Goal: Task Accomplishment & Management: Complete application form

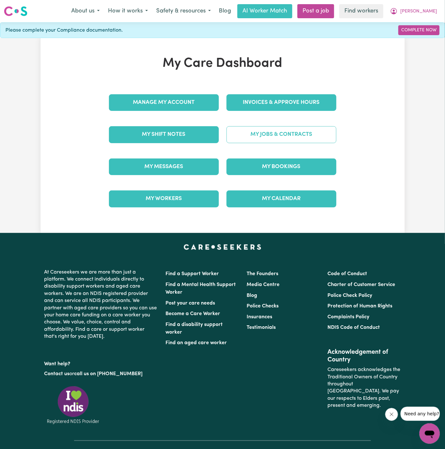
click at [308, 138] on link "My Jobs & Contracts" at bounding box center [281, 134] width 110 height 17
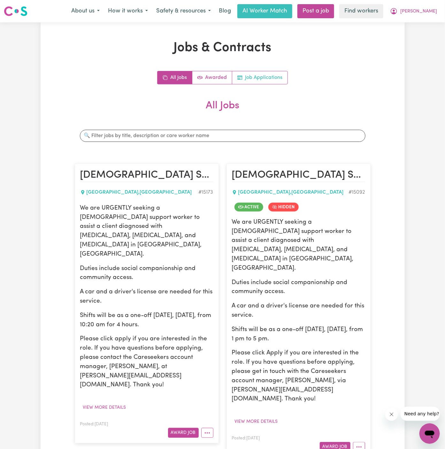
click at [273, 71] on link "Job Applications" at bounding box center [259, 77] width 55 height 13
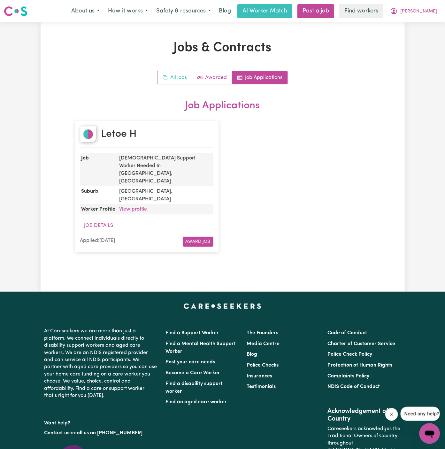
click at [181, 79] on link "All Jobs" at bounding box center [174, 77] width 35 height 13
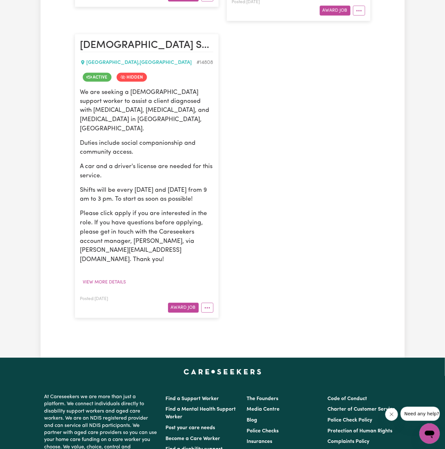
scroll to position [537, 0]
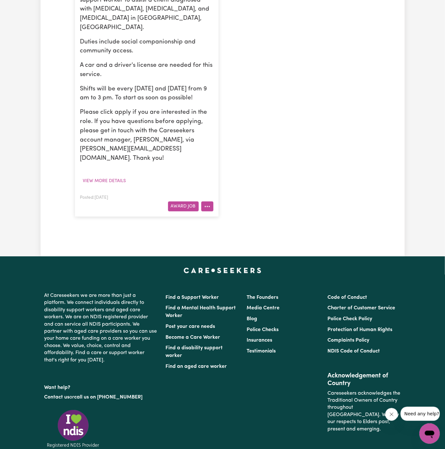
click at [209, 203] on icon "More options" at bounding box center [207, 206] width 6 height 6
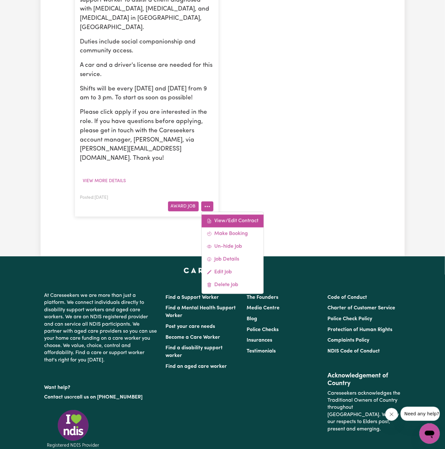
click at [235, 214] on link "View/Edit Contract" at bounding box center [232, 220] width 62 height 13
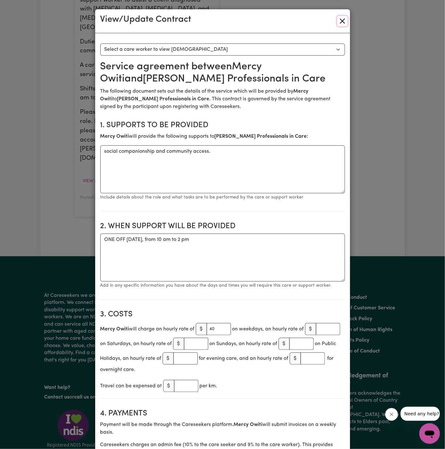
click at [342, 24] on button "Close" at bounding box center [342, 21] width 10 height 10
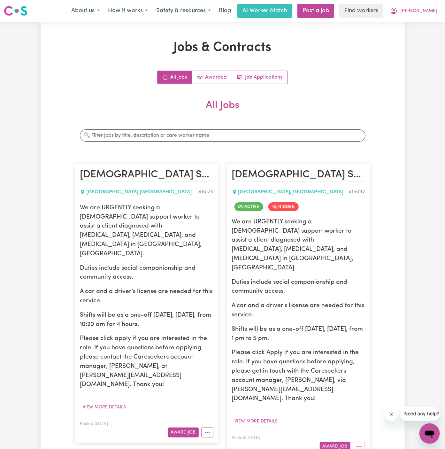
scroll to position [0, 0]
click at [360, 442] on button "More options" at bounding box center [359, 447] width 12 height 10
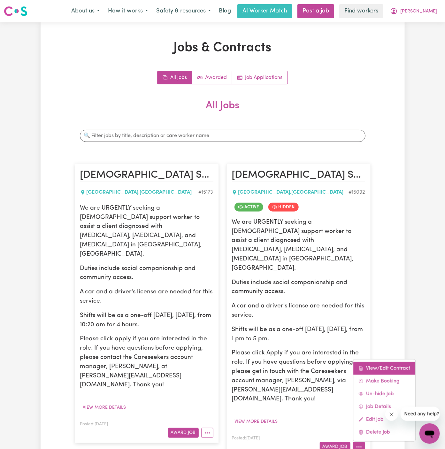
click at [391, 362] on link "View/Edit Contract" at bounding box center [384, 368] width 62 height 13
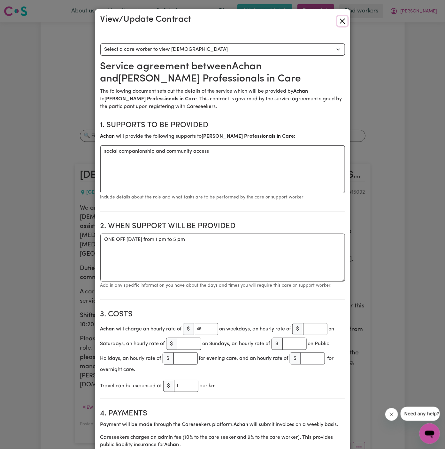
click at [342, 23] on button "Close" at bounding box center [342, 21] width 10 height 10
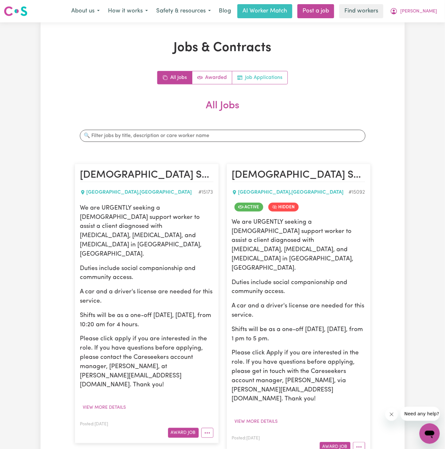
click at [273, 82] on link "Job Applications" at bounding box center [259, 77] width 55 height 13
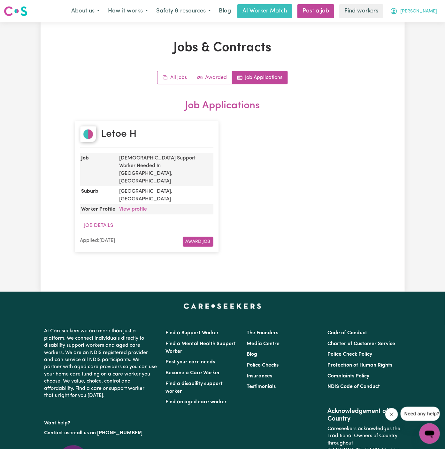
click at [434, 11] on span "[PERSON_NAME]" at bounding box center [418, 11] width 37 height 7
click at [432, 21] on link "My Dashboard" at bounding box center [415, 25] width 50 height 12
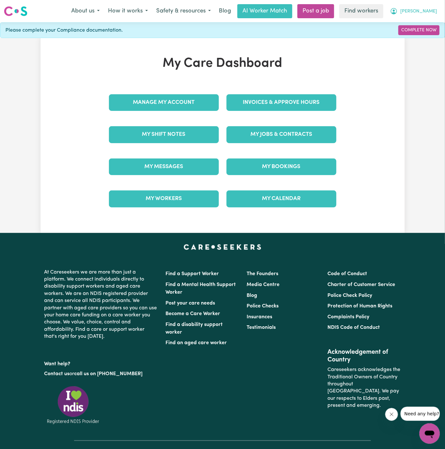
click at [432, 11] on span "[PERSON_NAME]" at bounding box center [418, 11] width 37 height 7
click at [418, 41] on link "Logout" at bounding box center [415, 37] width 50 height 12
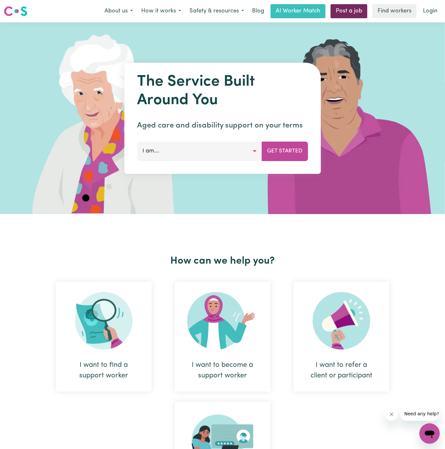
click at [345, 9] on link "Post a job" at bounding box center [348, 11] width 37 height 14
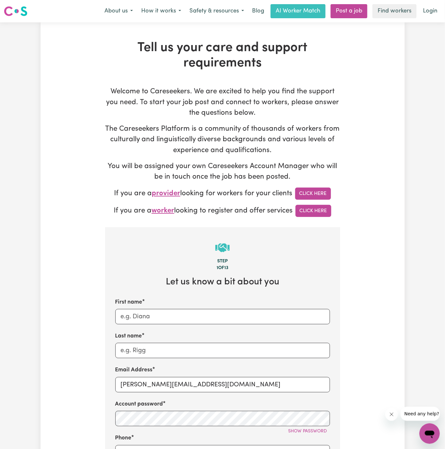
scroll to position [64, 0]
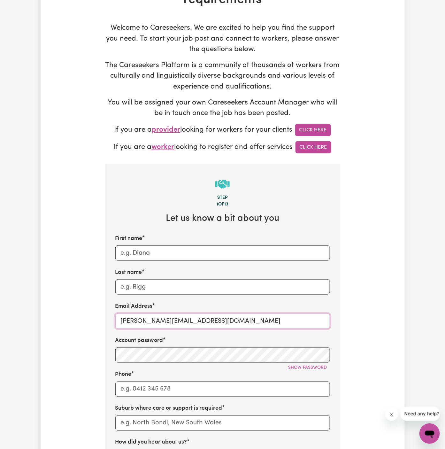
drag, startPoint x: 136, startPoint y: 318, endPoint x: 281, endPoint y: 317, distance: 145.3
click at [281, 317] on input "[PERSON_NAME][EMAIL_ADDRESS][DOMAIN_NAME]" at bounding box center [222, 320] width 215 height 15
click at [199, 346] on div "Account password Show password" at bounding box center [222, 349] width 215 height 26
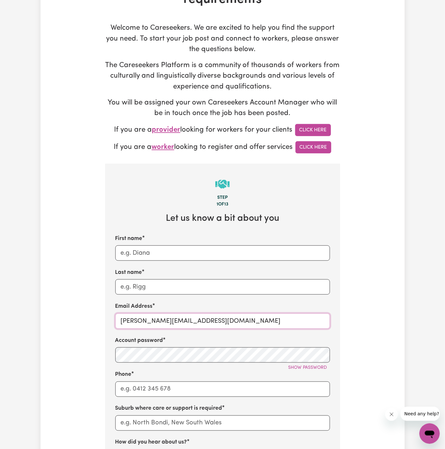
click at [164, 321] on input "[PERSON_NAME][EMAIL_ADDRESS][DOMAIN_NAME]" at bounding box center [222, 320] width 215 height 15
paste input "DimkoVC"
type input "[EMAIL_ADDRESS][DOMAIN_NAME]"
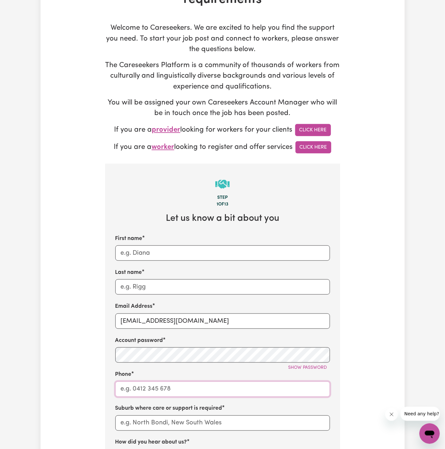
click at [165, 386] on input "Phone" at bounding box center [222, 388] width 215 height 15
type input "1300765465"
type input "[PERSON_NAME]"
type input "LEICHHARDT, [GEOGRAPHIC_DATA], 2040"
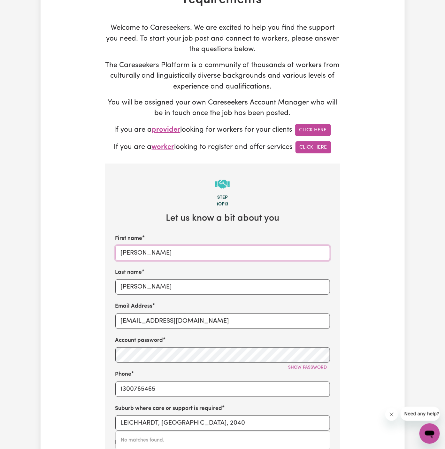
click at [216, 254] on input "[PERSON_NAME]" at bounding box center [222, 252] width 215 height 15
paste input "Dimko"
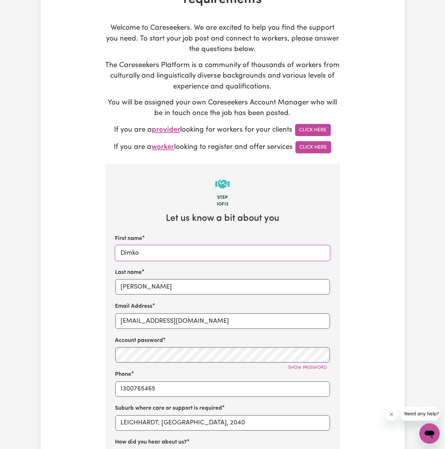
type input "Dimko"
click at [195, 276] on div "Last name [PERSON_NAME]" at bounding box center [222, 281] width 215 height 26
click at [195, 285] on input "[PERSON_NAME]" at bounding box center [222, 286] width 215 height 15
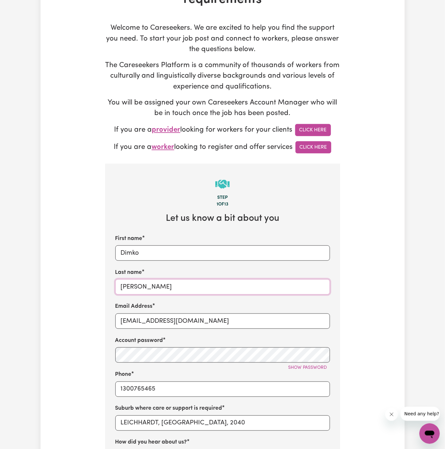
click at [195, 285] on input "[PERSON_NAME]" at bounding box center [222, 286] width 215 height 15
paste input "Vitality Club"
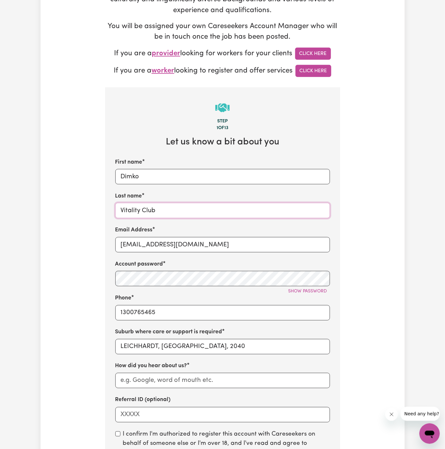
type input "Vitality Club"
click at [191, 338] on div "Suburb where care or support is required LEICHHARDT, [GEOGRAPHIC_DATA], 2040" at bounding box center [222, 341] width 215 height 26
click at [193, 345] on input "LEICHHARDT, [GEOGRAPHIC_DATA], 2040" at bounding box center [222, 346] width 215 height 15
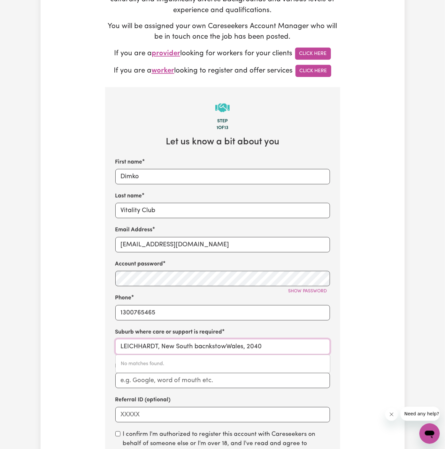
click at [200, 346] on input "LEICHHARDT, New South bacnkstowWales, 2040" at bounding box center [222, 346] width 215 height 15
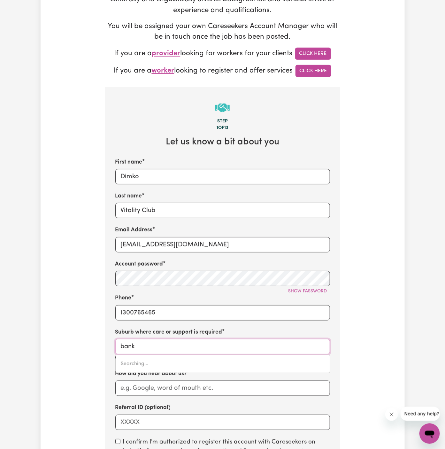
type input "banks"
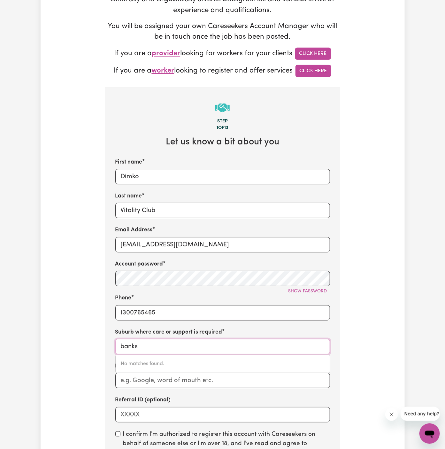
type input "banks, [GEOGRAPHIC_DATA], 2906"
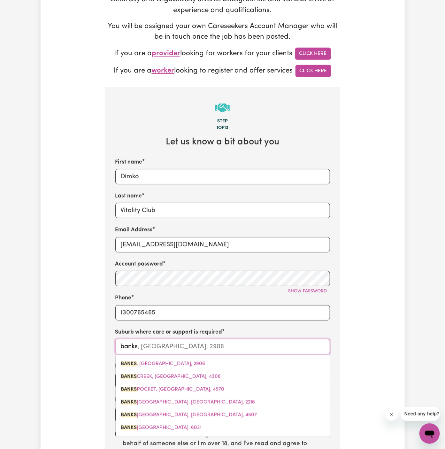
click at [165, 353] on input "banks" at bounding box center [222, 346] width 215 height 15
type input "bankst"
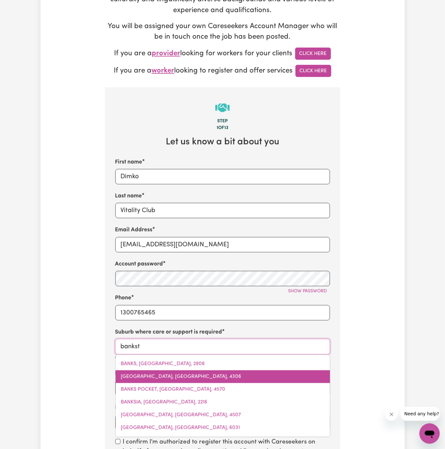
type input "bankstOWN, [GEOGRAPHIC_DATA], 2200"
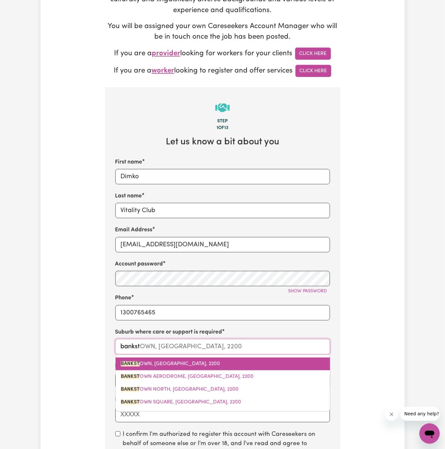
click at [157, 362] on span "BANKST OWN, [GEOGRAPHIC_DATA], 2200" at bounding box center [170, 363] width 99 height 5
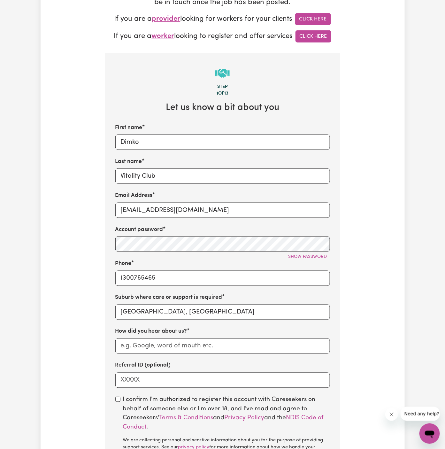
scroll to position [199, 0]
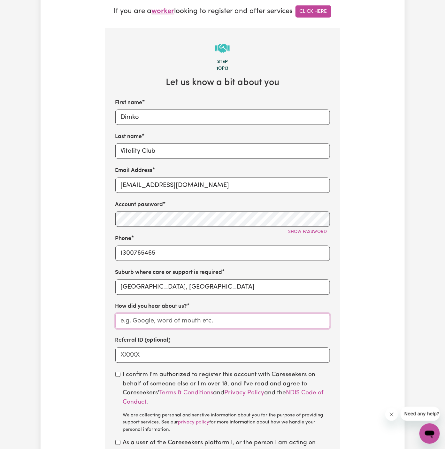
click at [200, 321] on input "How did you hear about us?" at bounding box center [222, 320] width 215 height 15
paste input "Vitality Club"
type input "Vitality Club"
click at [117, 375] on input "checkbox" at bounding box center [117, 374] width 5 height 5
checkbox input "true"
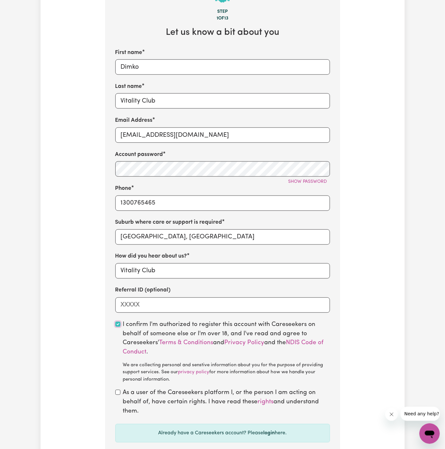
scroll to position [251, 0]
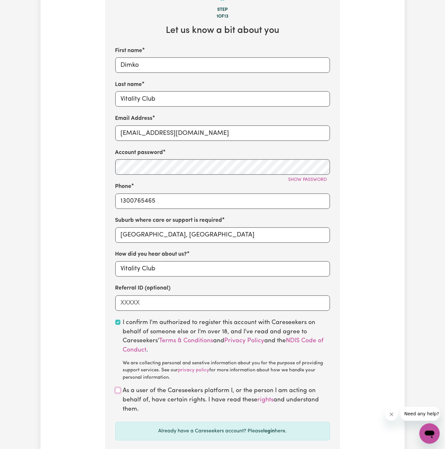
click at [119, 390] on input "checkbox" at bounding box center [117, 390] width 5 height 5
checkbox input "true"
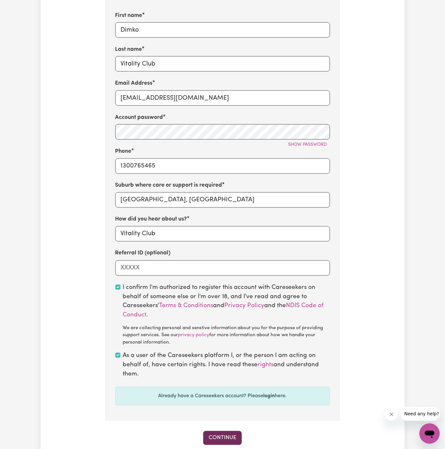
click at [231, 439] on button "Continue" at bounding box center [222, 438] width 39 height 14
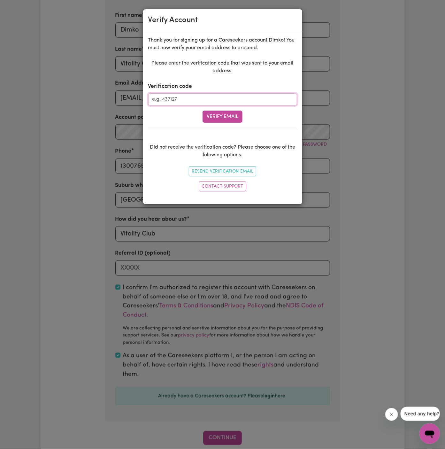
click at [207, 95] on input "Verification code" at bounding box center [222, 99] width 149 height 12
paste input "882109"
type input "882109"
click at [222, 113] on button "Verify Email" at bounding box center [222, 116] width 40 height 12
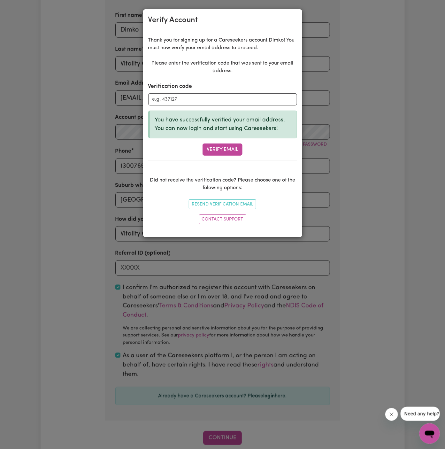
scroll to position [220, 0]
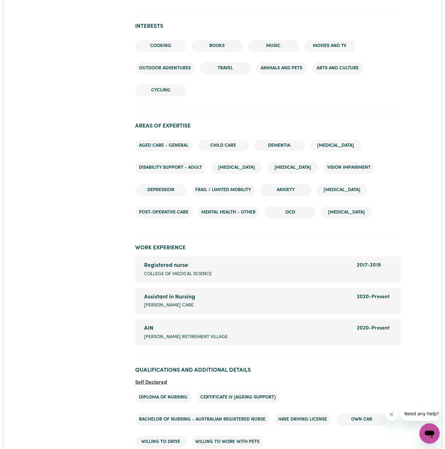
scroll to position [739, 0]
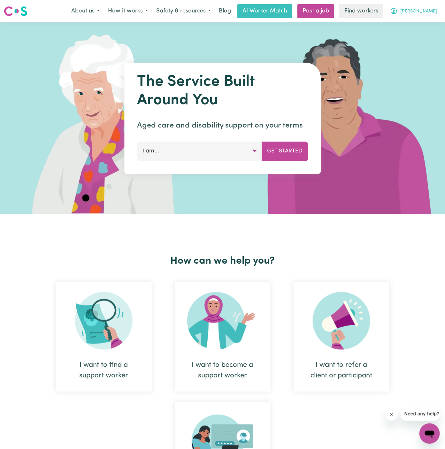
click at [428, 9] on span "[PERSON_NAME]" at bounding box center [418, 11] width 37 height 7
click at [427, 38] on link "Logout" at bounding box center [415, 37] width 50 height 12
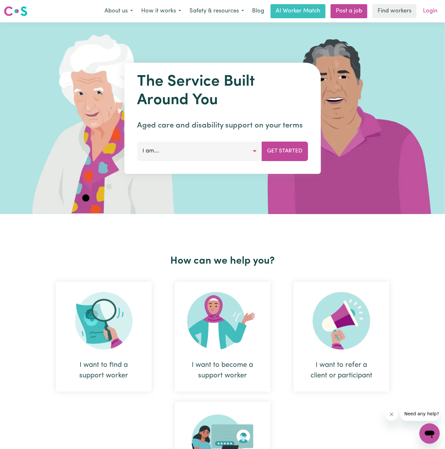
click at [433, 15] on link "Login" at bounding box center [430, 11] width 22 height 14
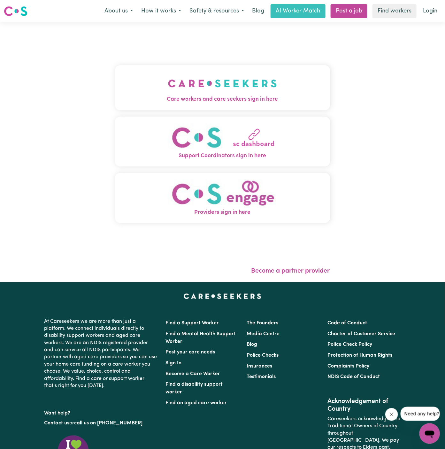
click at [242, 78] on img "Care workers and care seekers sign in here" at bounding box center [222, 84] width 109 height 24
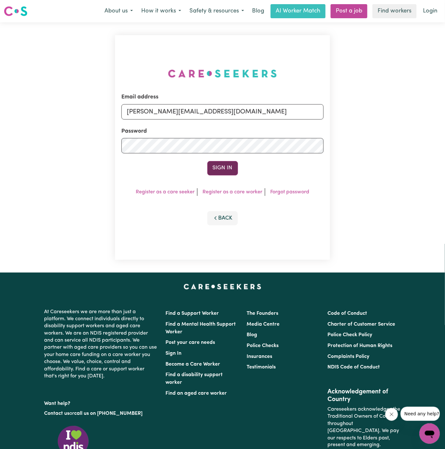
click at [227, 169] on button "Sign In" at bounding box center [222, 168] width 31 height 14
